Goal: Task Accomplishment & Management: Manage account settings

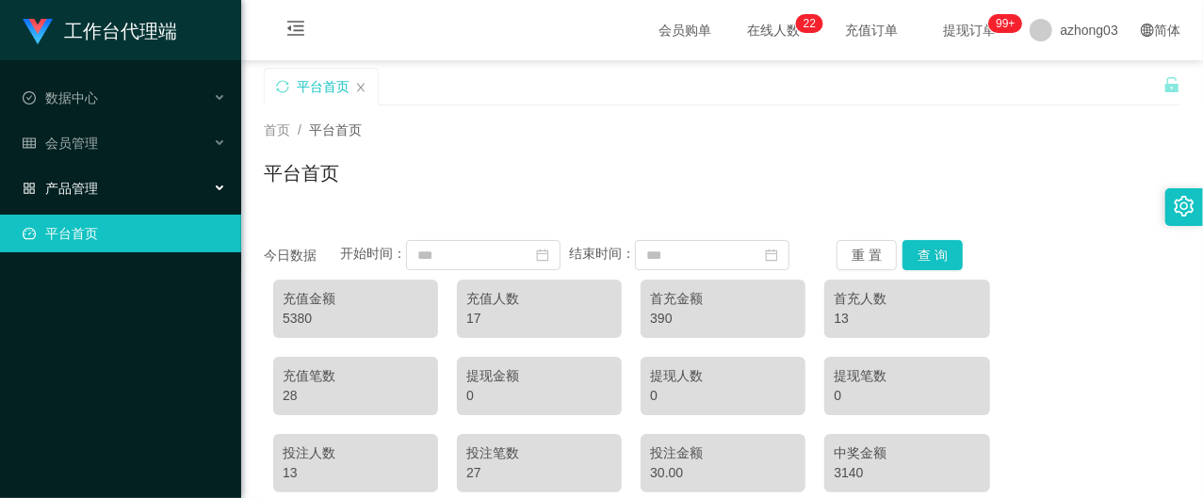
click at [89, 181] on span "产品管理" at bounding box center [60, 188] width 75 height 15
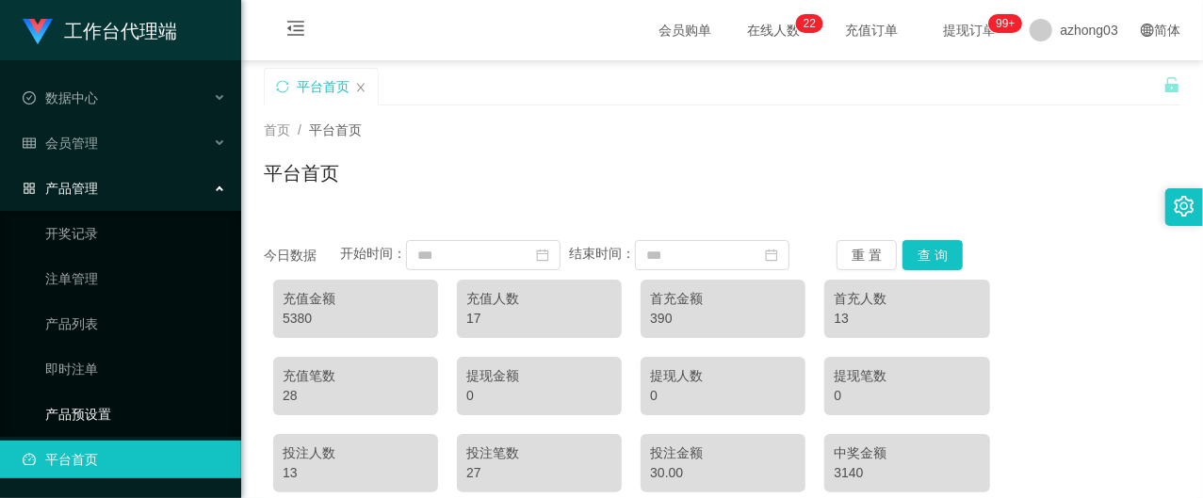
click at [106, 396] on link "产品预设置" at bounding box center [135, 415] width 181 height 38
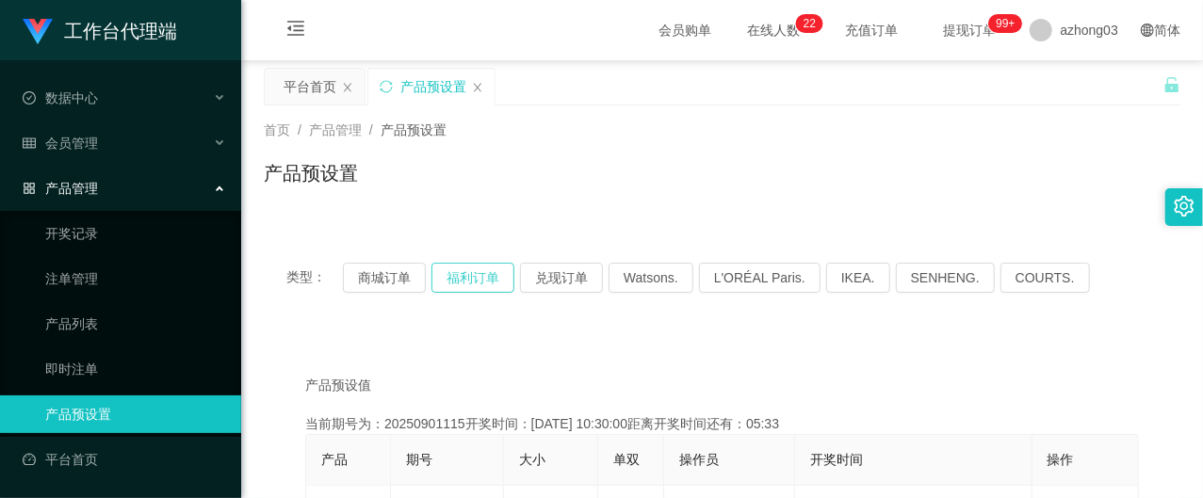
click at [471, 283] on button "福利订单" at bounding box center [473, 278] width 83 height 30
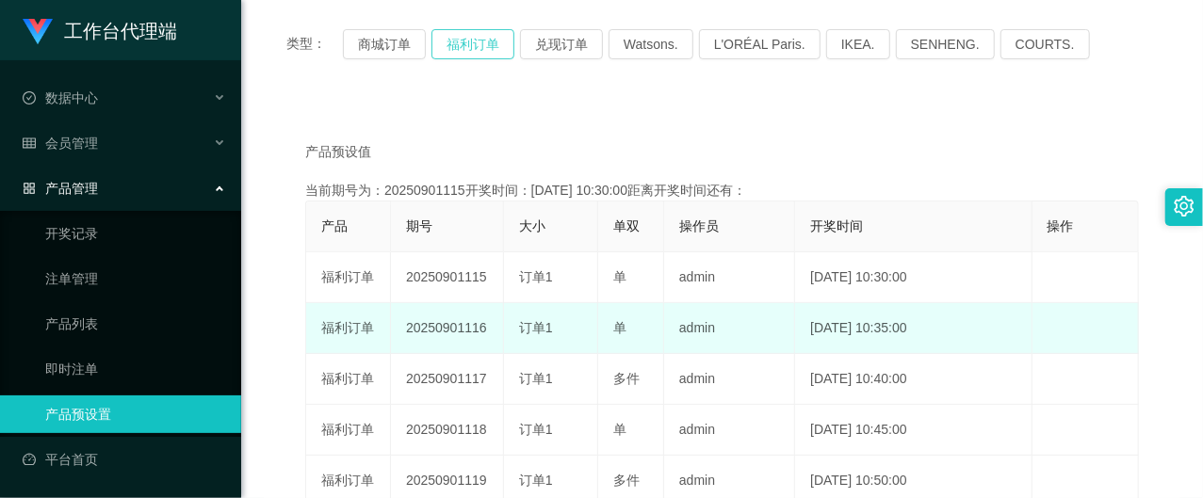
scroll to position [251, 0]
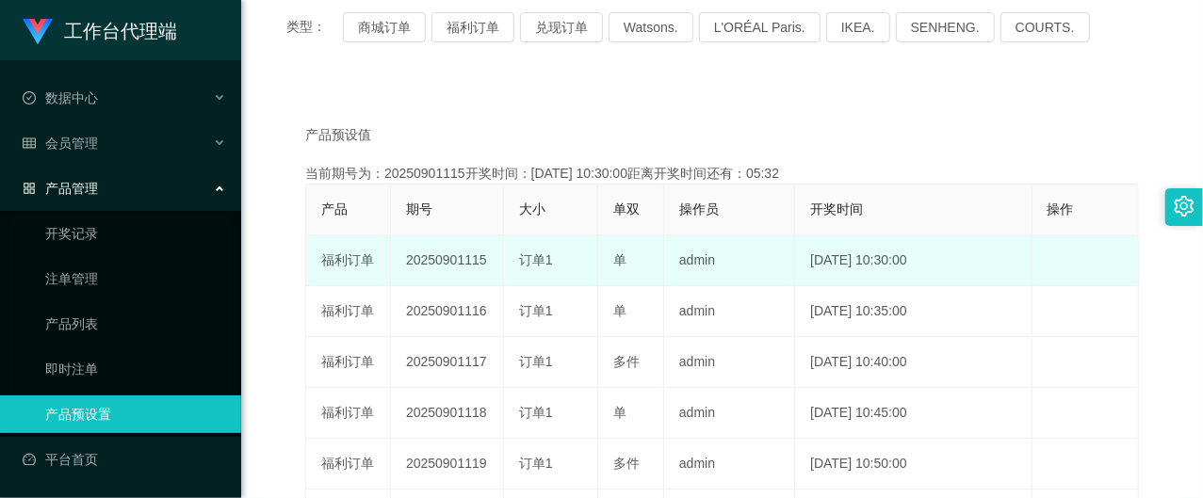
click at [457, 265] on td "20250901115" at bounding box center [447, 261] width 113 height 51
copy td "20250901115"
click at [445, 265] on td "20250901115" at bounding box center [447, 261] width 113 height 51
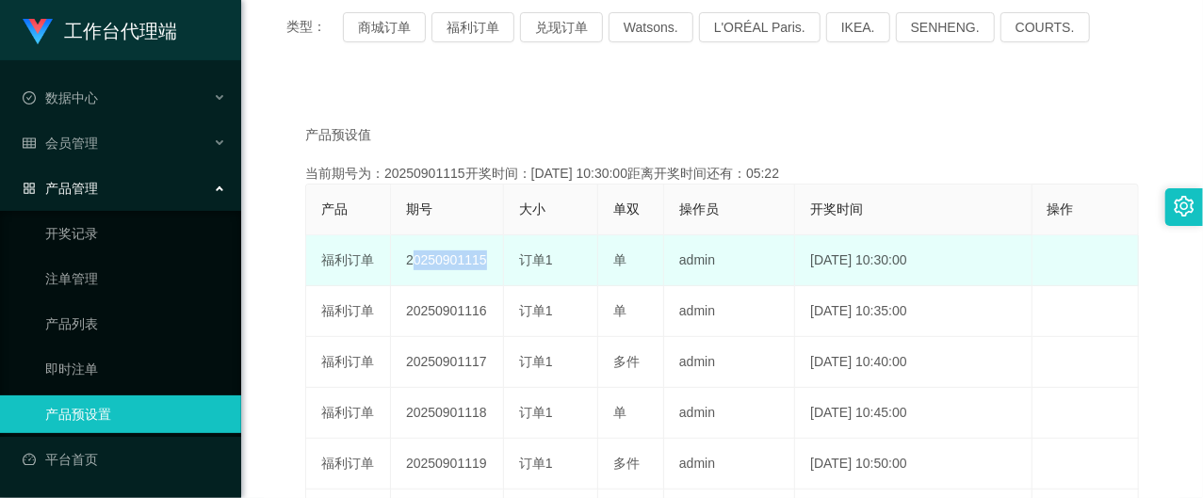
click at [446, 265] on td "20250901115" at bounding box center [447, 261] width 113 height 51
click at [446, 264] on td "20250901115" at bounding box center [447, 261] width 113 height 51
drag, startPoint x: 443, startPoint y: 23, endPoint x: 449, endPoint y: 253, distance: 231.0
click at [449, 253] on td "20250901115" at bounding box center [447, 261] width 113 height 51
click at [446, 256] on td "20250901115" at bounding box center [447, 261] width 113 height 51
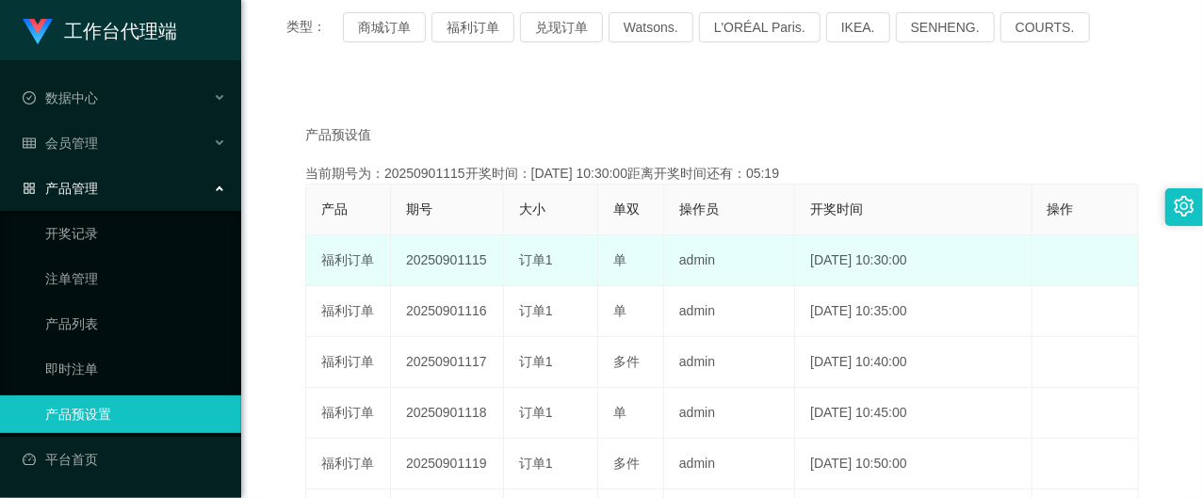
click at [446, 256] on td "20250901115" at bounding box center [447, 261] width 113 height 51
copy td "20250901115"
click at [443, 250] on td "20250901115" at bounding box center [447, 261] width 113 height 51
click at [446, 262] on td "20250901115" at bounding box center [447, 261] width 113 height 51
click at [446, 260] on td "20250901115" at bounding box center [447, 261] width 113 height 51
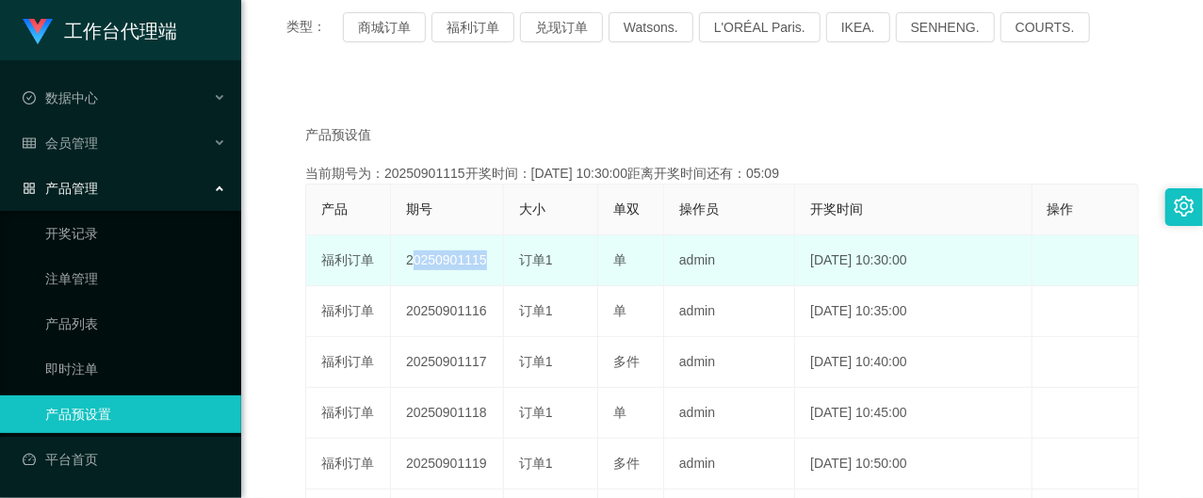
click at [446, 260] on td "20250901115" at bounding box center [447, 261] width 113 height 51
copy td "20250901115"
click at [439, 270] on td "20250901115" at bounding box center [447, 261] width 113 height 51
drag, startPoint x: 409, startPoint y: 257, endPoint x: 501, endPoint y: 260, distance: 92.4
click at [501, 260] on td "20250901115" at bounding box center [447, 261] width 113 height 51
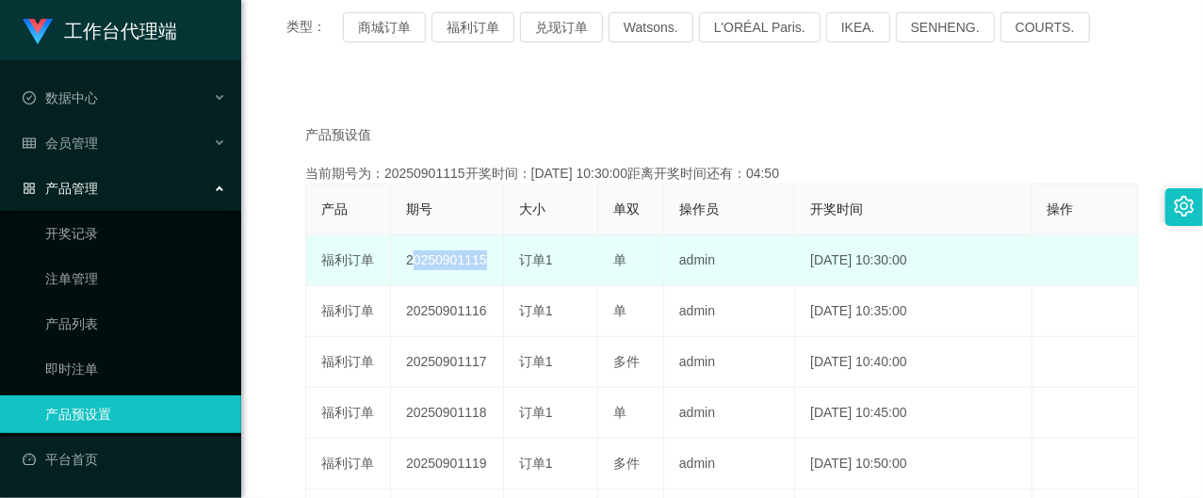
copy td "20250901115"
click at [482, 262] on td "20250901115" at bounding box center [447, 261] width 113 height 51
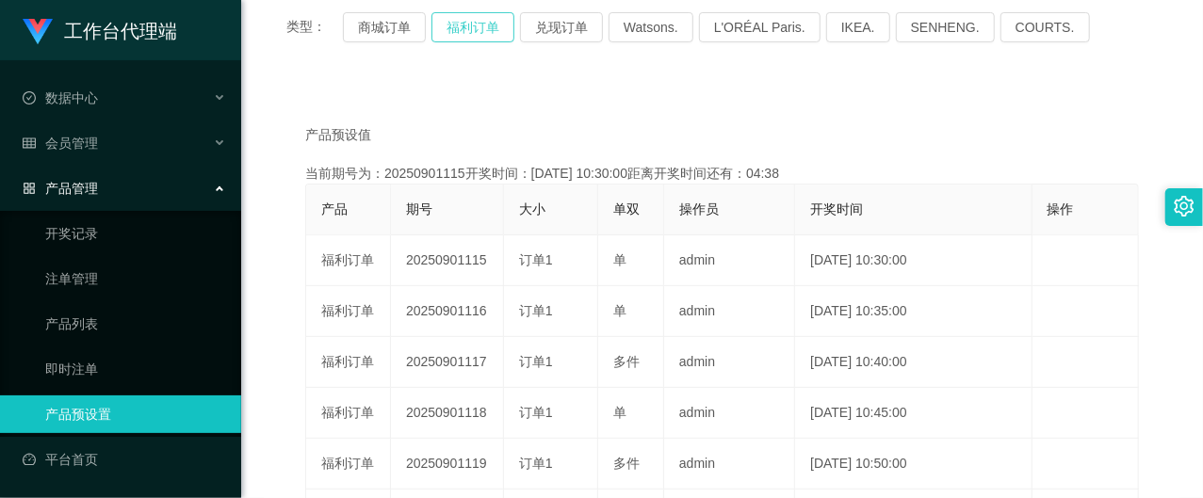
click at [465, 35] on button "福利订单" at bounding box center [473, 27] width 83 height 30
click at [466, 35] on button "福利订单" at bounding box center [473, 27] width 83 height 30
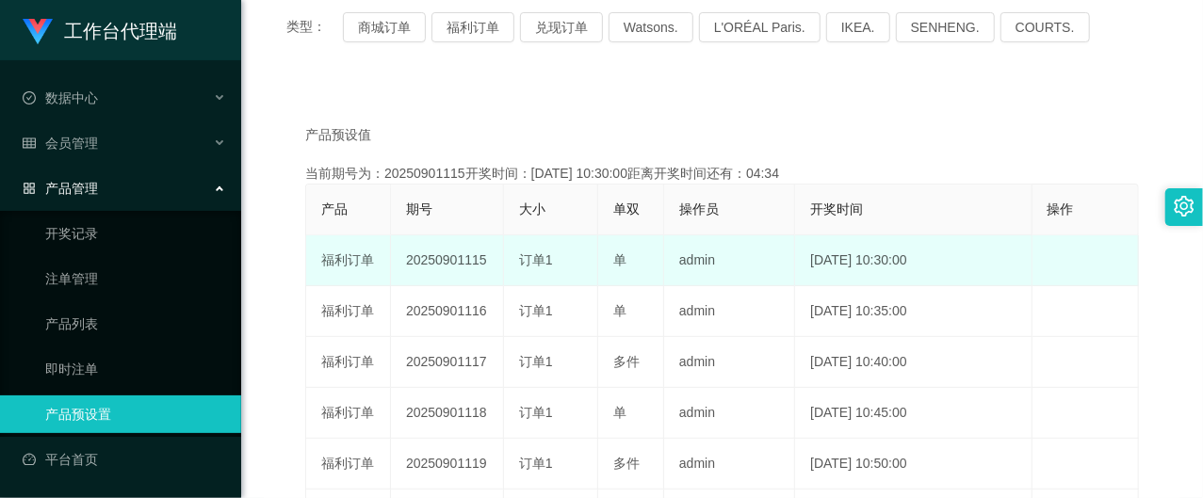
click at [467, 258] on td "20250901115" at bounding box center [447, 261] width 113 height 51
click at [467, 257] on td "20250901115" at bounding box center [447, 261] width 113 height 51
copy td "20250901115"
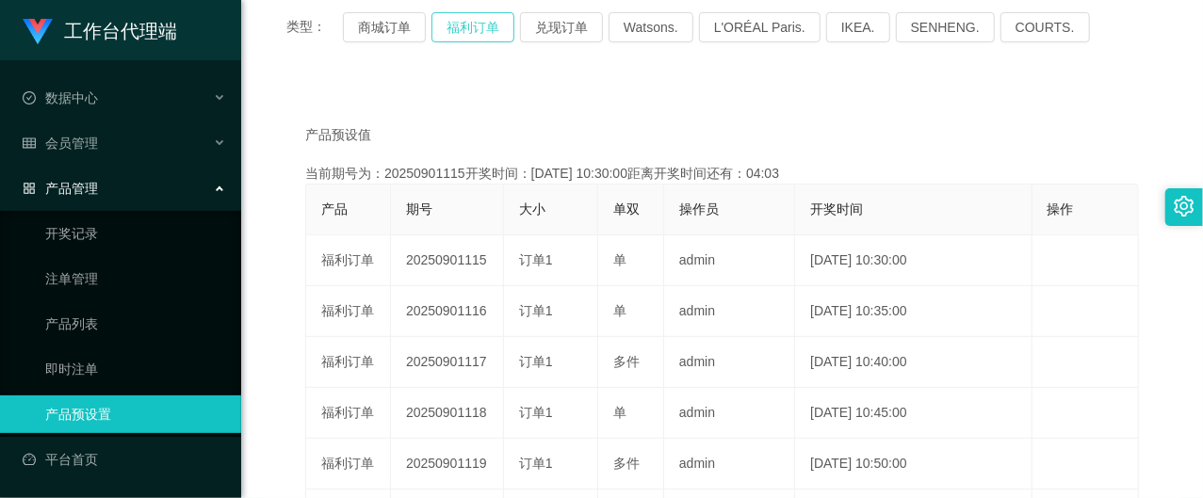
click at [476, 25] on button "福利订单" at bounding box center [473, 27] width 83 height 30
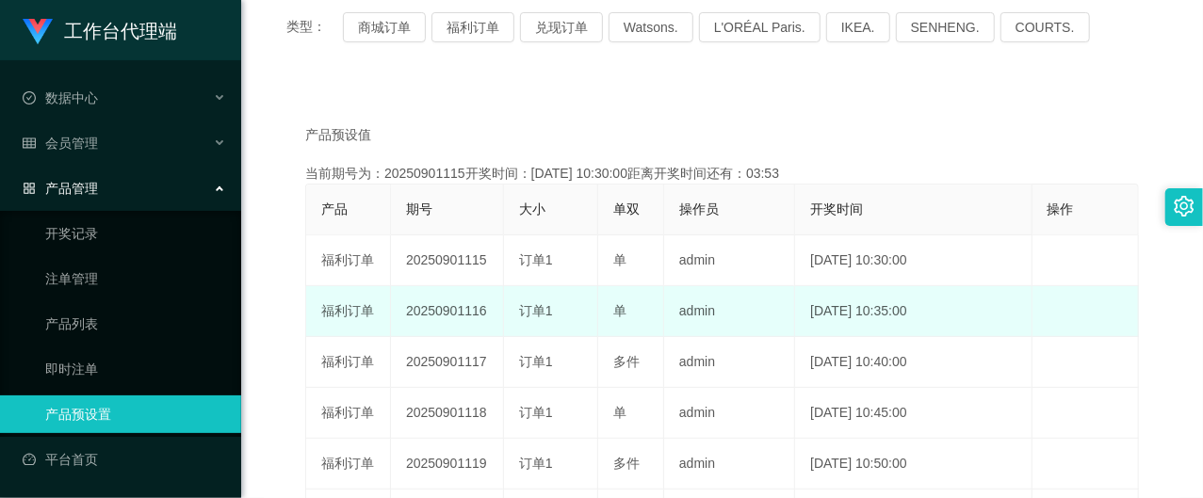
click at [438, 310] on td "20250901116" at bounding box center [447, 311] width 113 height 51
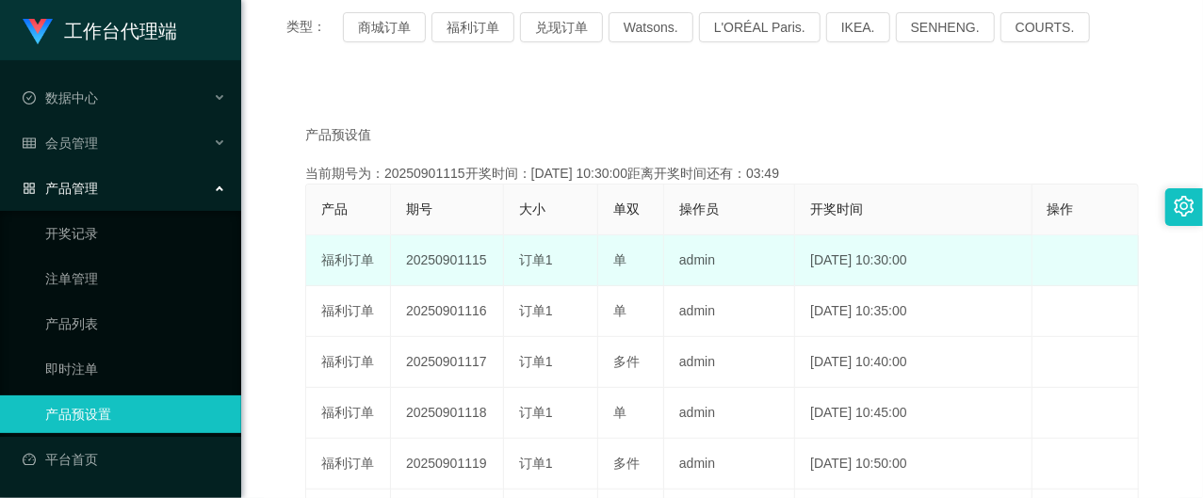
click at [460, 262] on td "20250901115" at bounding box center [447, 261] width 113 height 51
drag, startPoint x: 407, startPoint y: 257, endPoint x: 498, endPoint y: 268, distance: 92.0
click at [498, 268] on td "20250901115" at bounding box center [447, 261] width 113 height 51
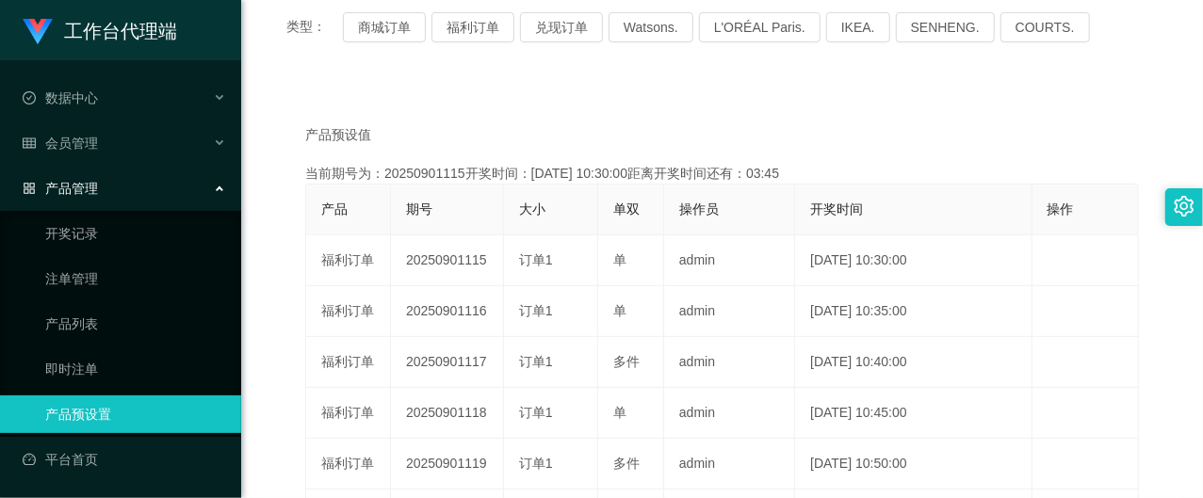
drag, startPoint x: 498, startPoint y: 268, endPoint x: 861, endPoint y: 164, distance: 377.3
click at [861, 164] on div "当前期号为：20250901115开奖时间：[DATE] 10:30:00距离开奖时间还有：03:45" at bounding box center [722, 174] width 834 height 20
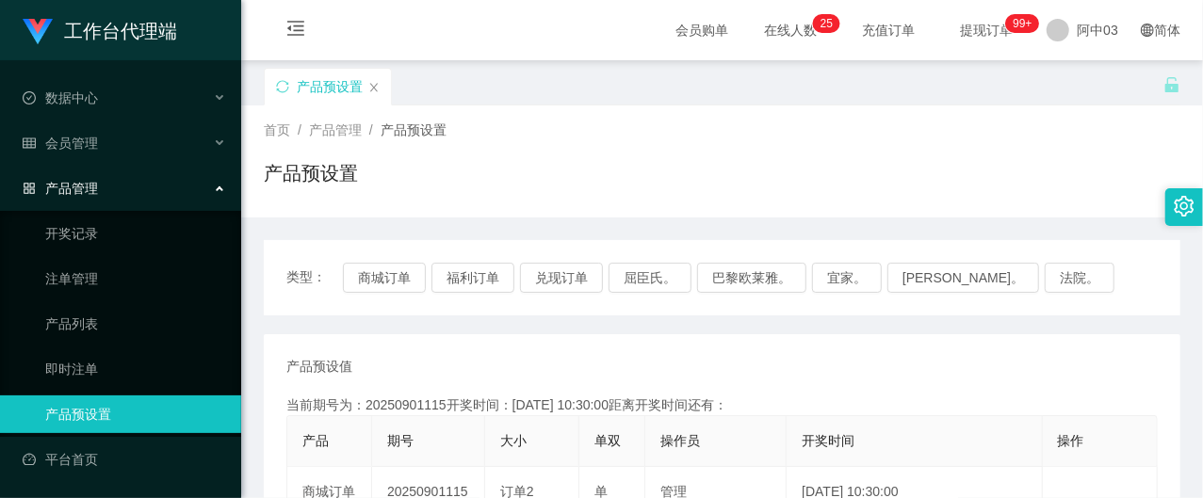
scroll to position [251, 0]
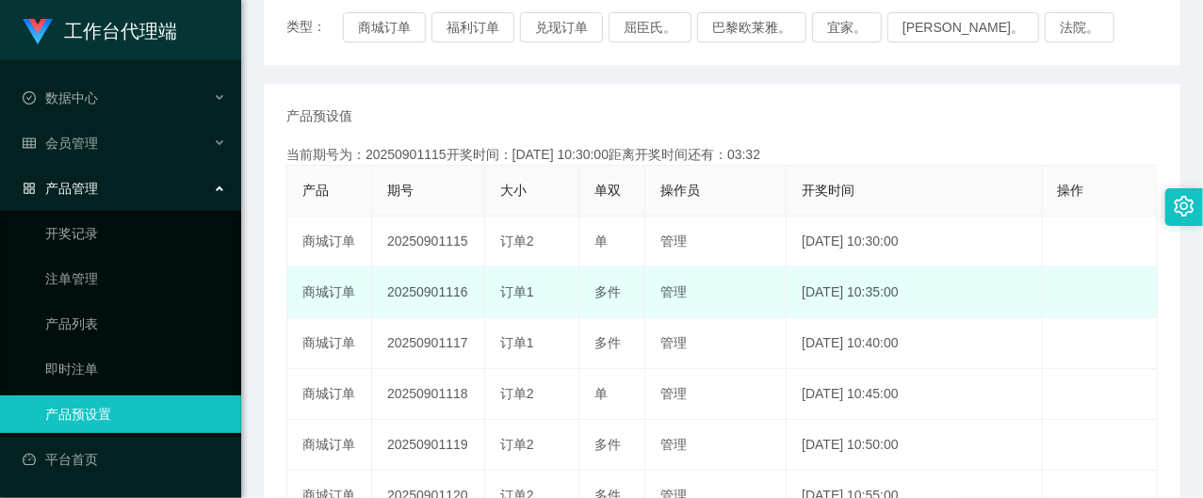
click at [426, 281] on td "20250901116" at bounding box center [428, 293] width 113 height 51
click at [422, 292] on td "20250901116" at bounding box center [428, 293] width 113 height 51
copy td "20250901116"
click at [415, 291] on td "20250901116" at bounding box center [428, 293] width 113 height 51
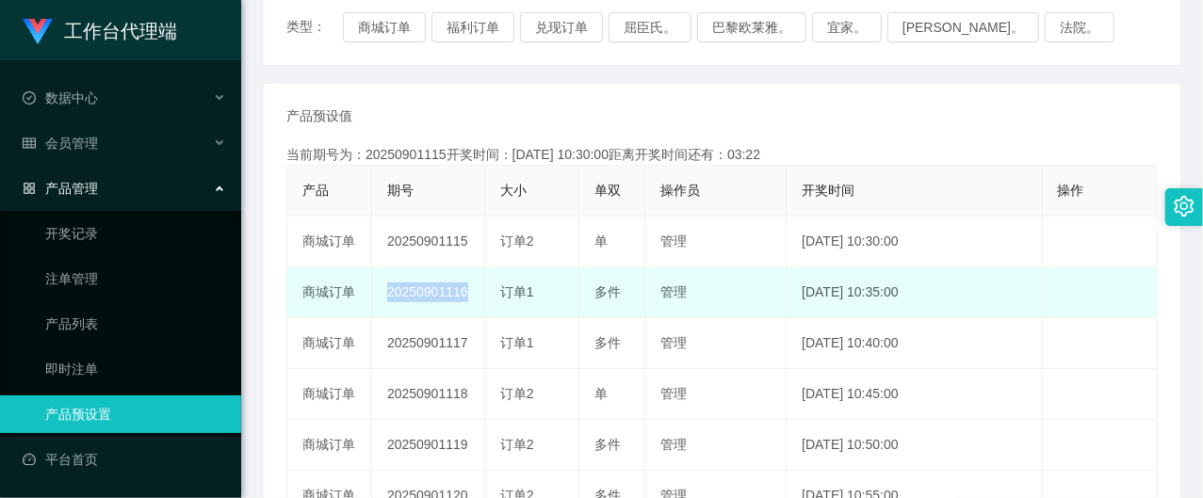
click at [415, 291] on td "20250901116" at bounding box center [428, 293] width 113 height 51
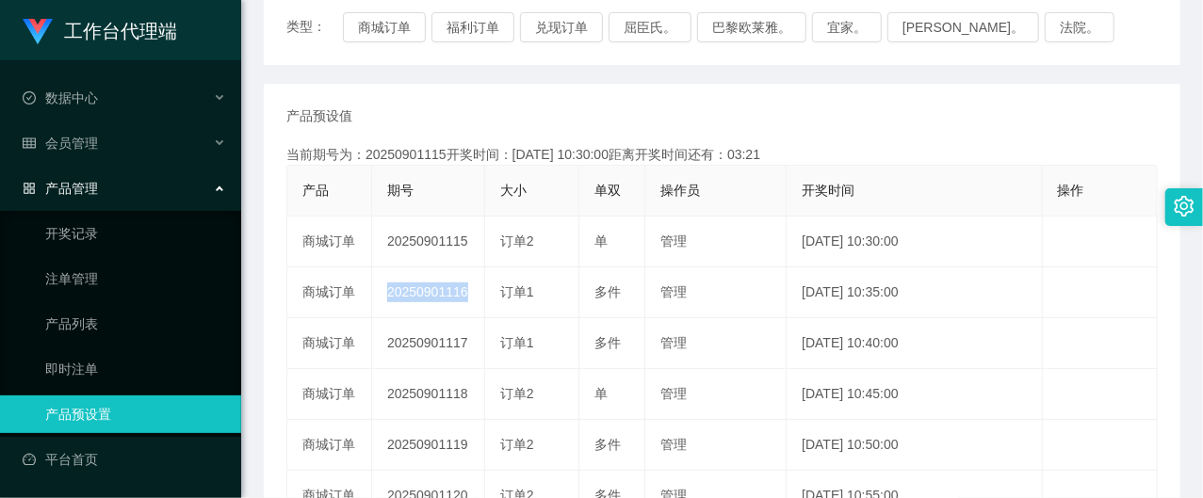
click at [1202, 0] on html "工作台代理端 数据中心 会员管理 产品管理 开奖记录 注单管理 产品列表 即时注单 产品预设置 平台首页 保存配置 重置配置 整体风格设置 主题色 导航设置 …" at bounding box center [601, 249] width 1203 height 498
click at [450, 26] on button "福利订单" at bounding box center [473, 27] width 83 height 30
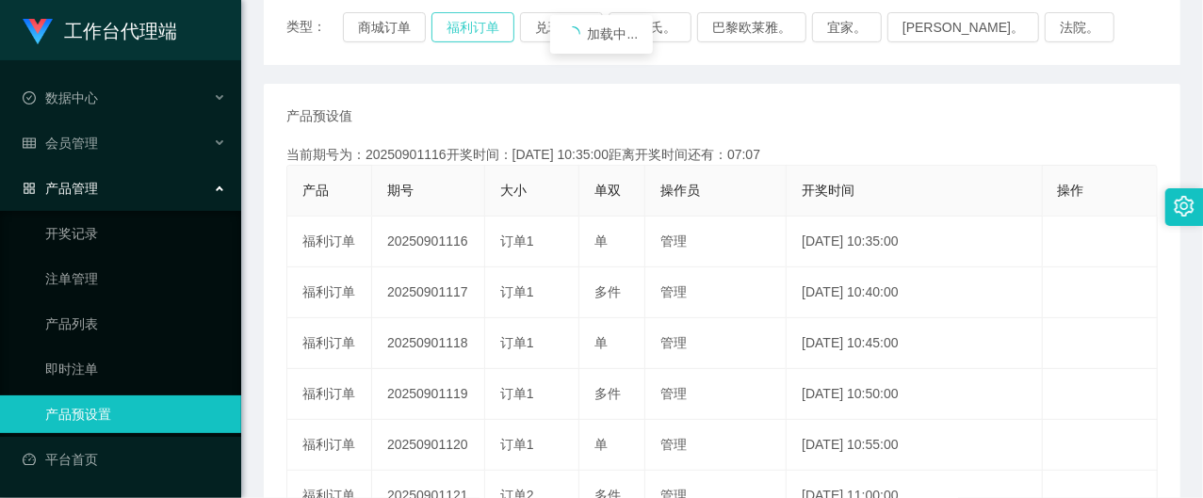
click at [450, 26] on button "福利订单" at bounding box center [473, 27] width 83 height 30
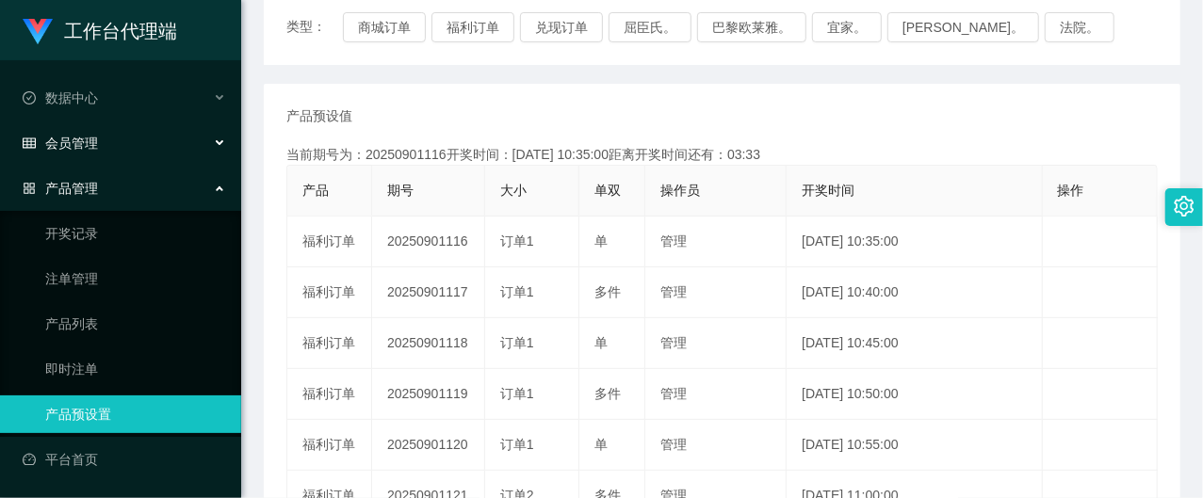
click at [95, 148] on div "会员管理" at bounding box center [120, 143] width 241 height 38
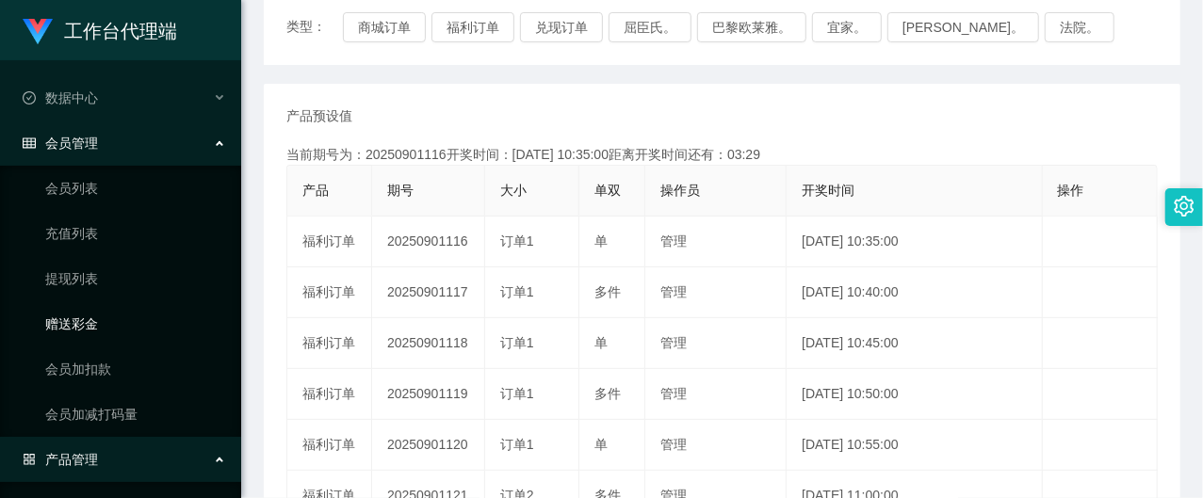
click at [92, 329] on link "赠送彩金" at bounding box center [135, 324] width 181 height 38
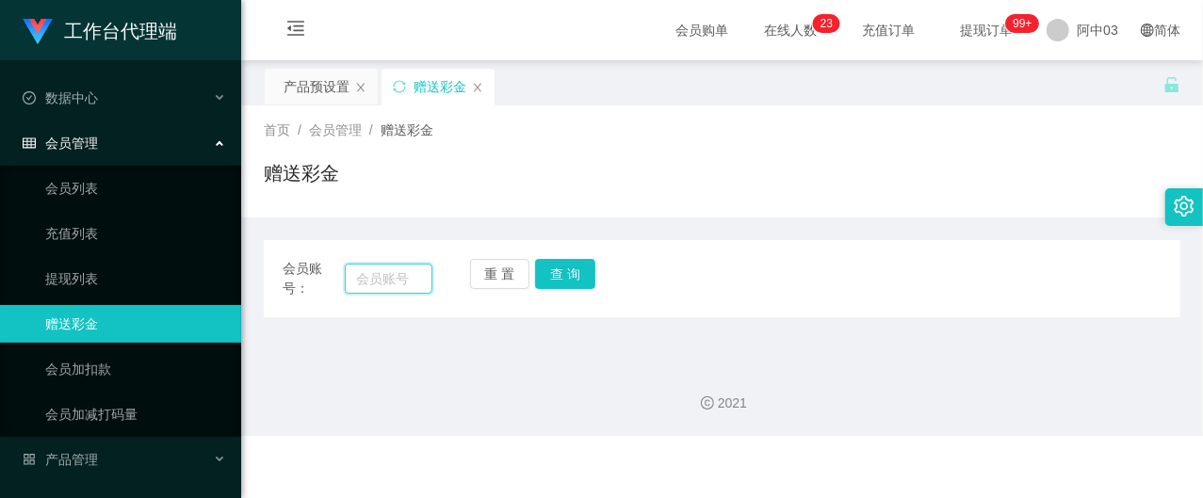
click at [401, 283] on input "text" at bounding box center [389, 279] width 88 height 30
paste input "0175651533"
type input "0175651533"
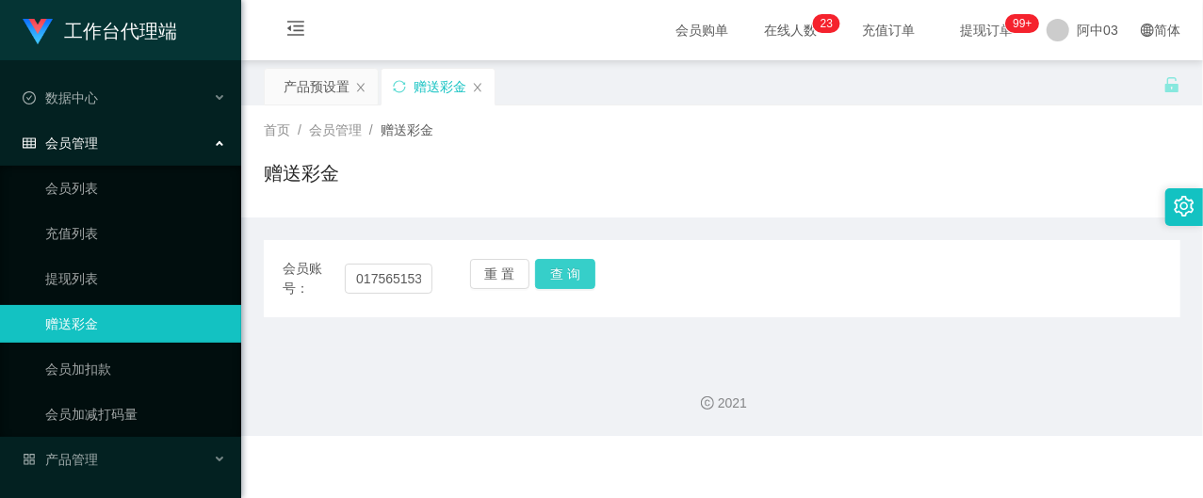
click at [569, 286] on button "查 询" at bounding box center [565, 274] width 60 height 30
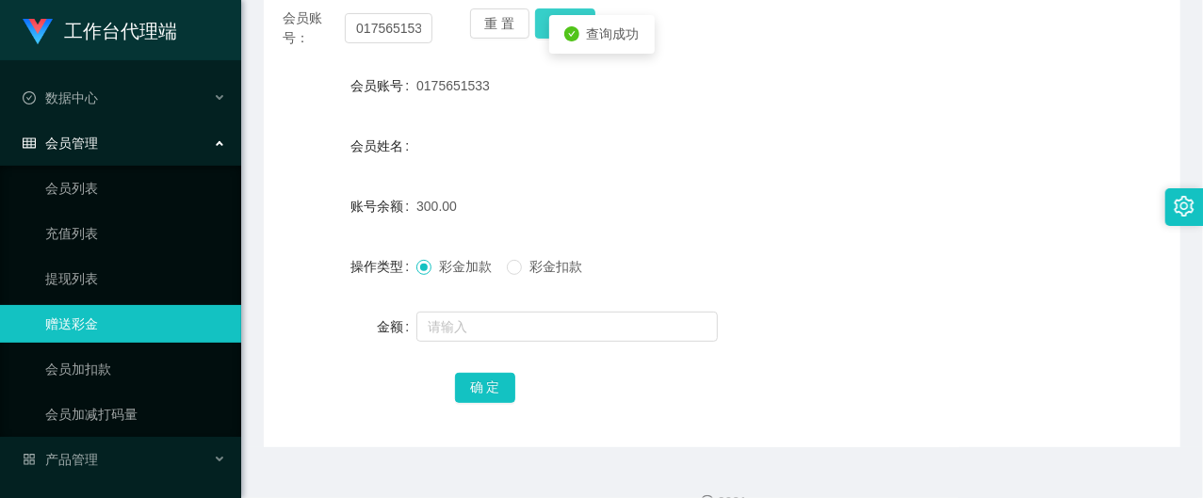
scroll to position [125, 0]
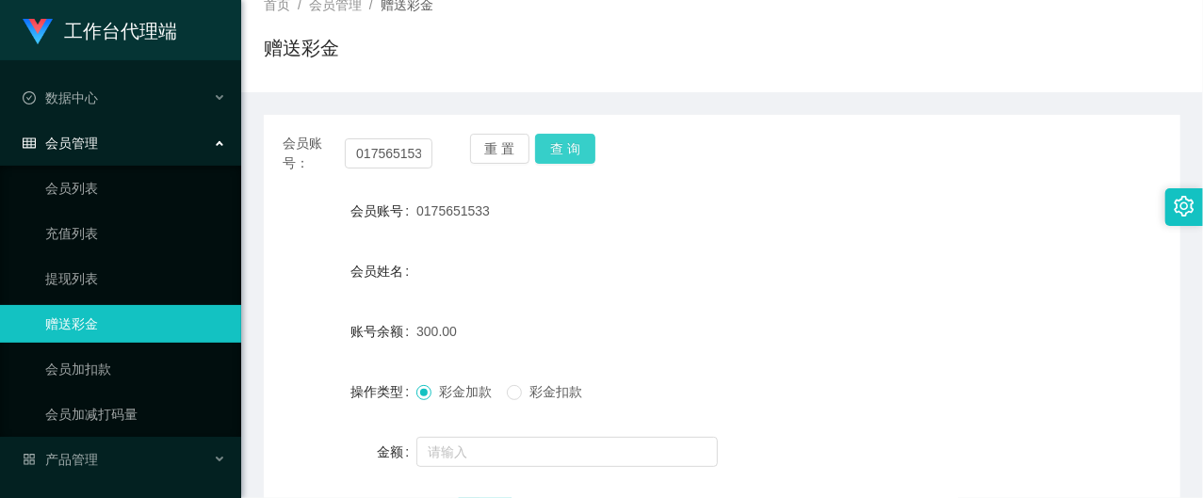
click at [565, 147] on button "查 询" at bounding box center [565, 149] width 60 height 30
click at [565, 147] on body "工作台代理端 数据中心 会员管理 会员列表 充值列表 提现列表 赠送彩金 会员加扣款 会员加减打码量 产品管理 开奖记录 注单管理 产品列表 即时注单 产品预…" at bounding box center [601, 249] width 1203 height 498
click at [565, 147] on button "查 询" at bounding box center [565, 149] width 60 height 30
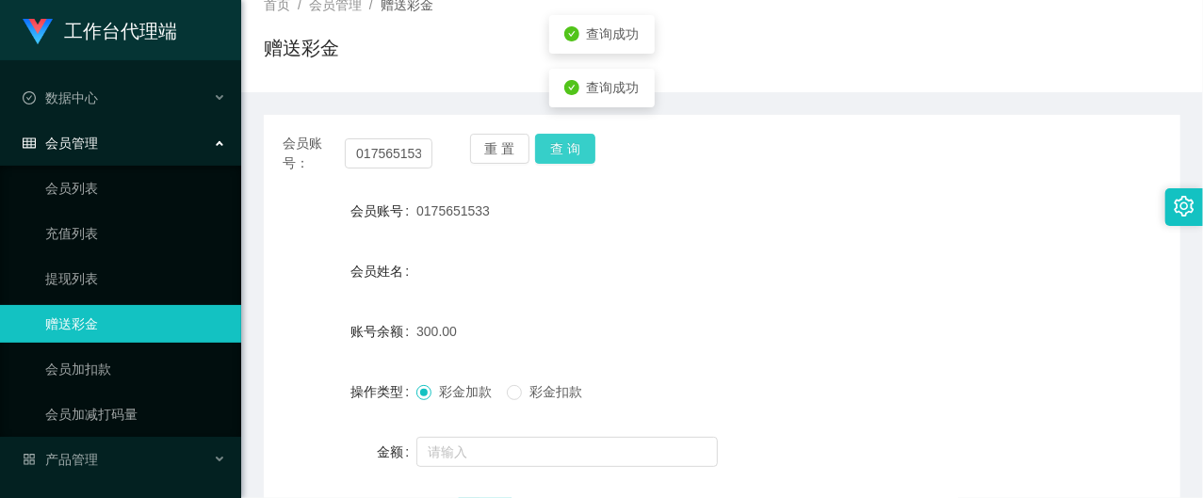
click at [565, 98] on div "查询成功" at bounding box center [601, 88] width 75 height 20
click at [565, 147] on button "查 询" at bounding box center [565, 149] width 60 height 30
click at [559, 151] on button "查 询" at bounding box center [565, 149] width 60 height 30
click at [559, 107] on div "查询成功" at bounding box center [602, 88] width 106 height 39
click at [559, 151] on body "工作台代理端 数据中心 会员管理 会员列表 充值列表 提现列表 赠送彩金 会员加扣款 会员加减打码量 产品管理 开奖记录 注单管理 产品列表 即时注单 产品预…" at bounding box center [601, 249] width 1203 height 498
